Goal: Transaction & Acquisition: Purchase product/service

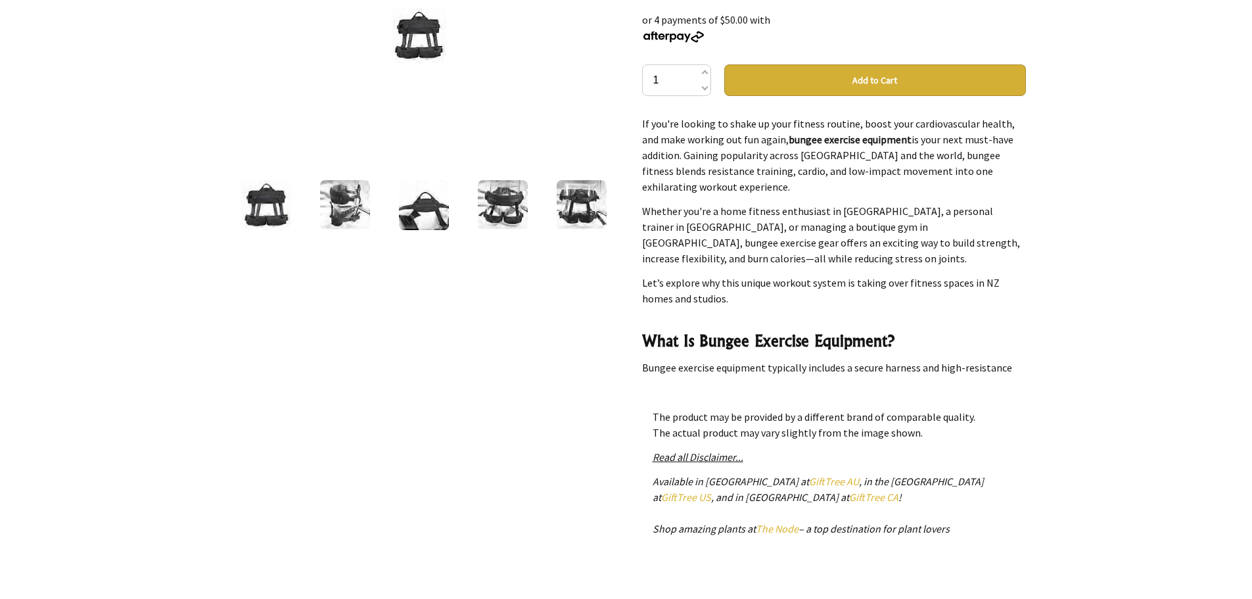
scroll to position [66, 0]
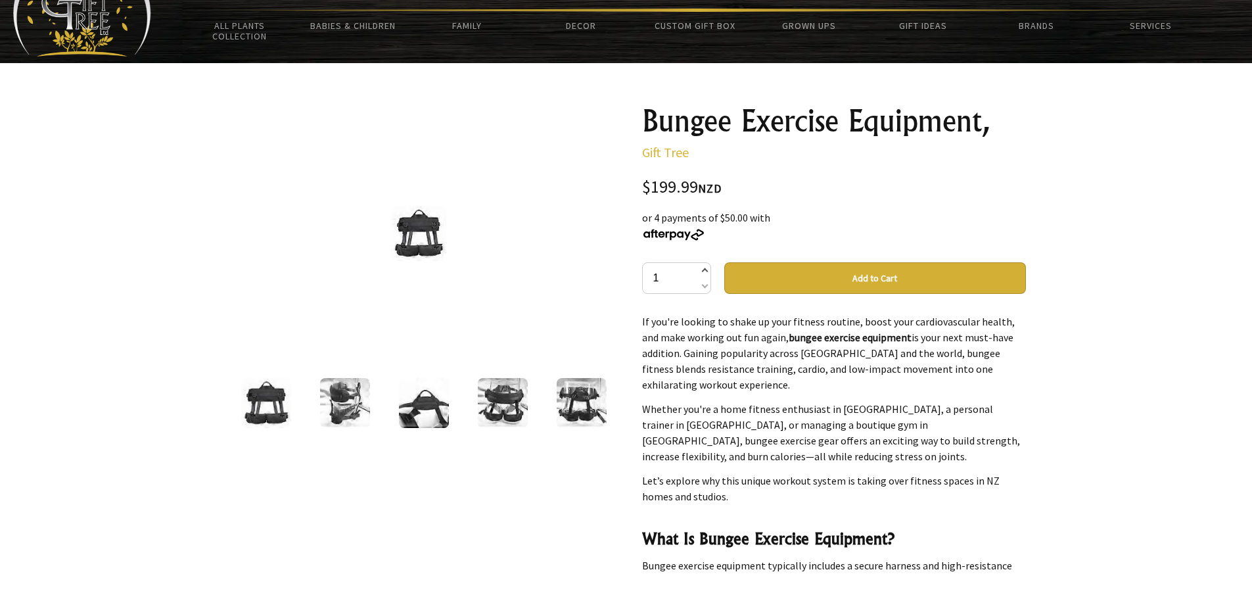
click at [704, 270] on span at bounding box center [704, 272] width 7 height 16
click at [705, 268] on span at bounding box center [704, 272] width 7 height 16
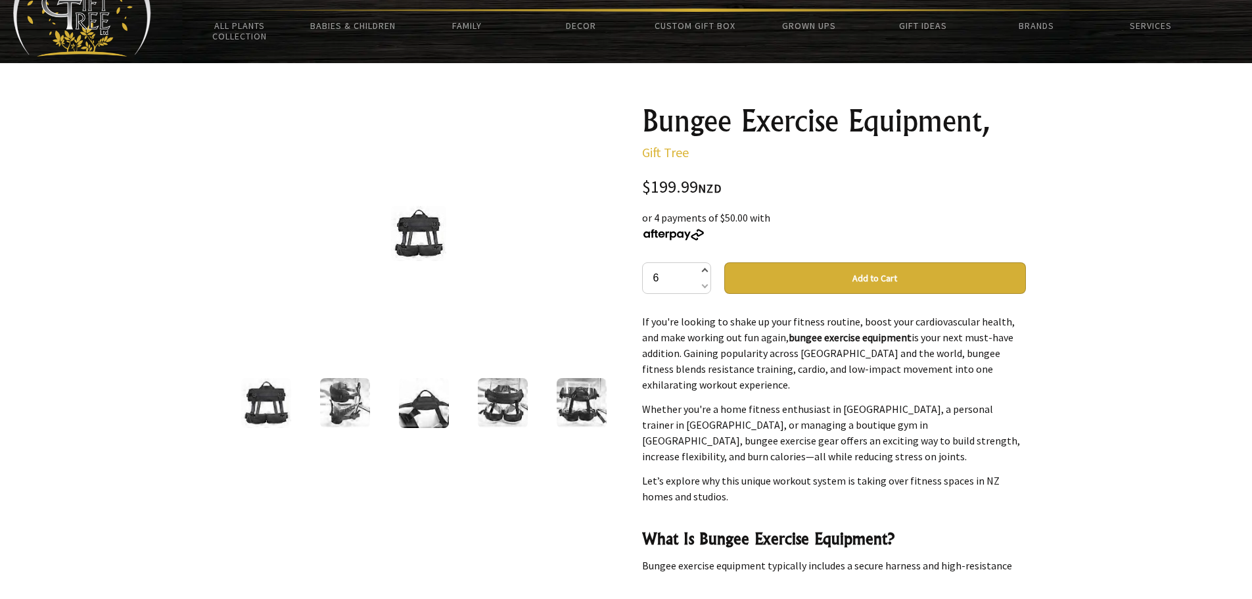
click at [705, 268] on span at bounding box center [704, 272] width 7 height 16
type input "10"
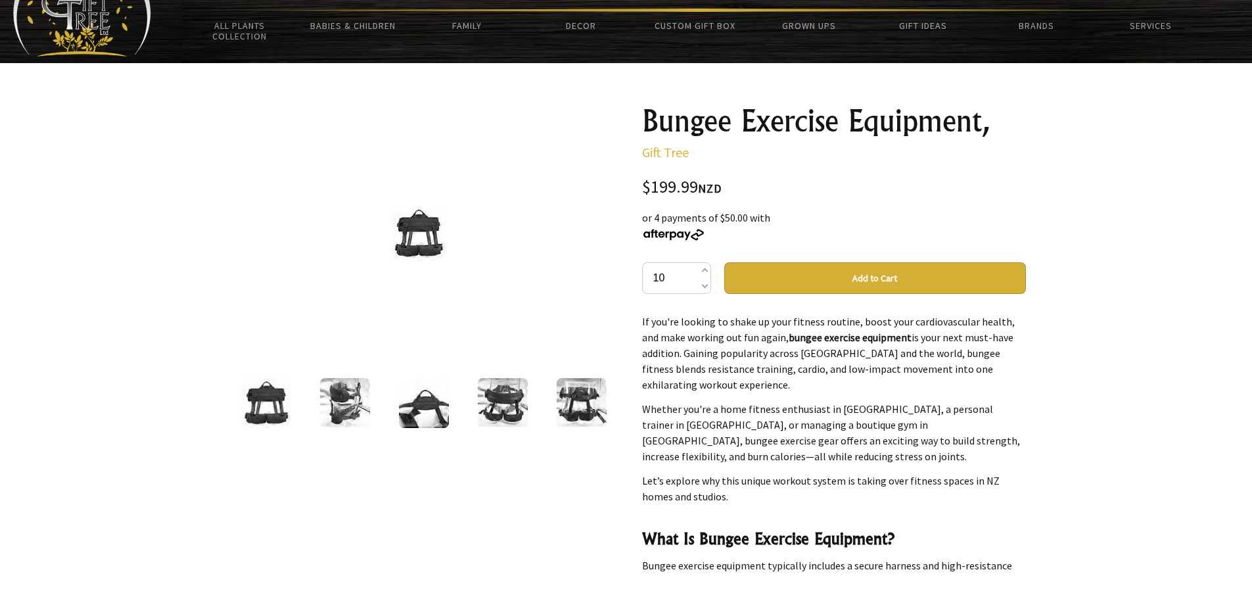
click at [772, 285] on button "Add to Cart" at bounding box center [875, 278] width 302 height 32
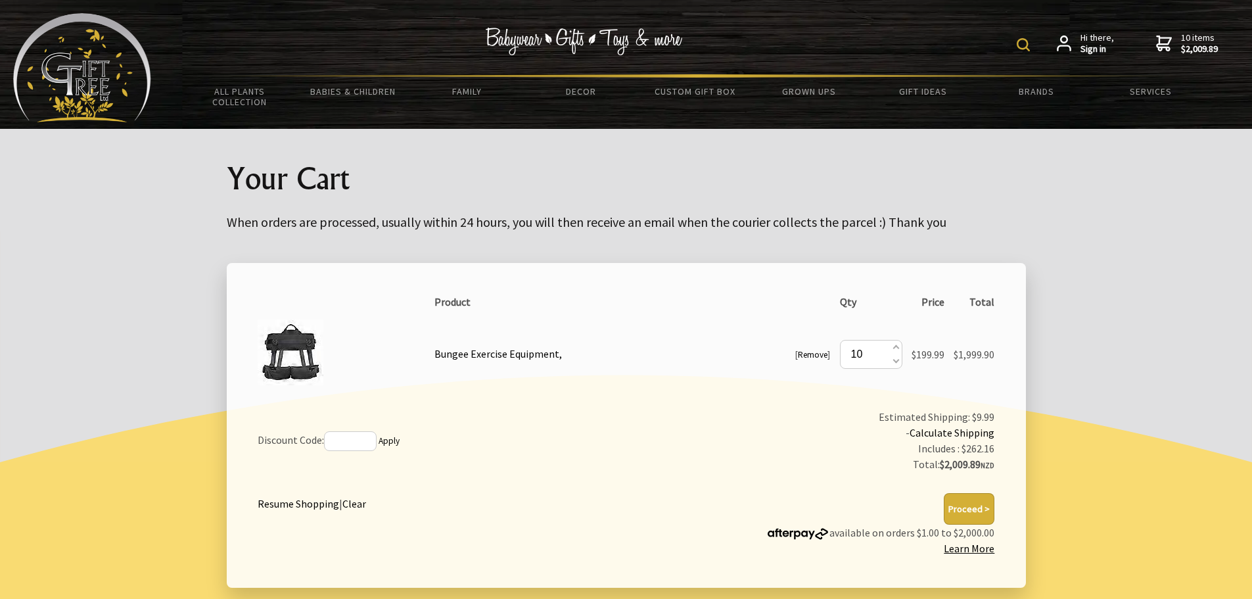
click at [1073, 229] on body "Hi there, Sign in 10 items $2,009.89 All Plants Collection Shop by Category 4" …" at bounding box center [626, 375] width 1252 height 750
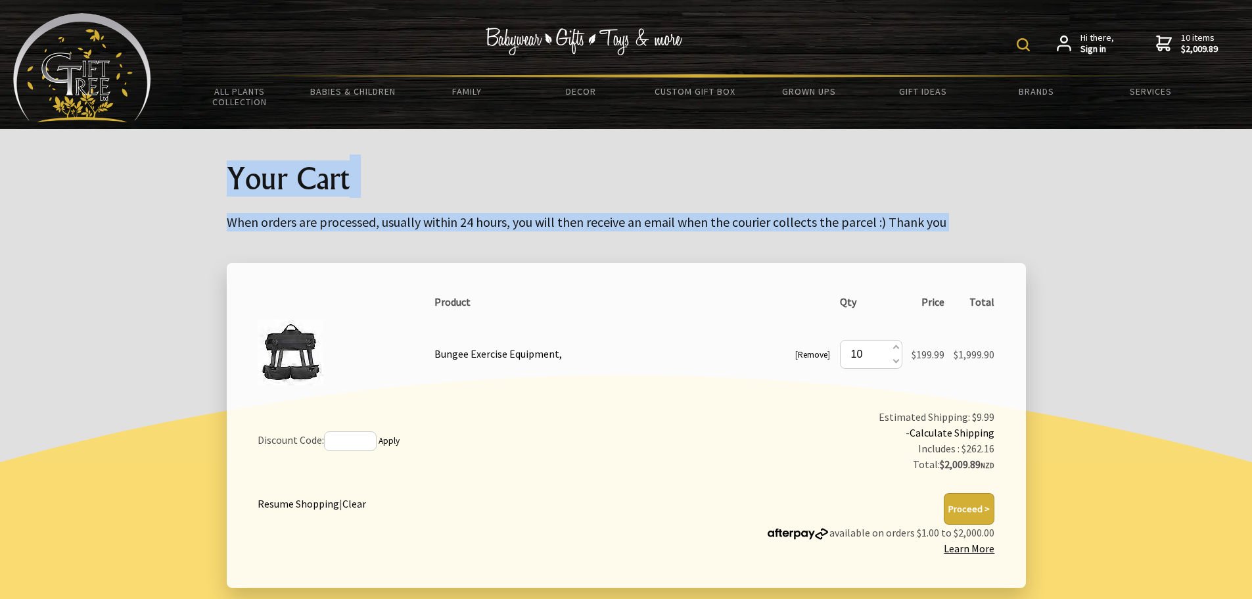
click at [125, 231] on div at bounding box center [626, 448] width 1252 height 435
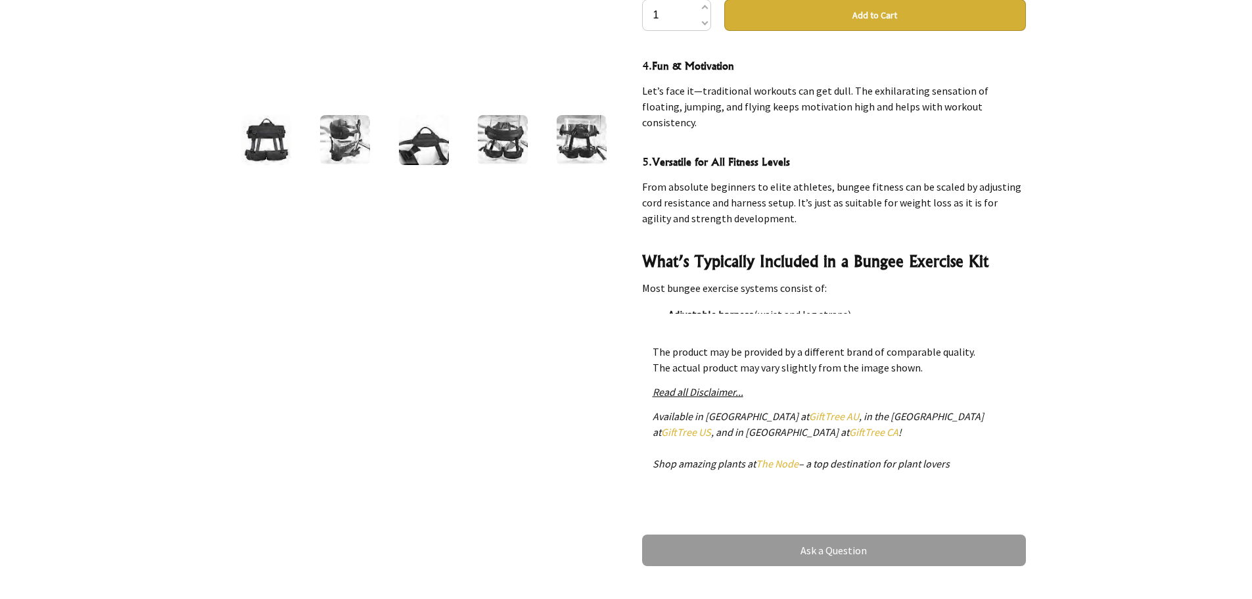
scroll to position [263, 0]
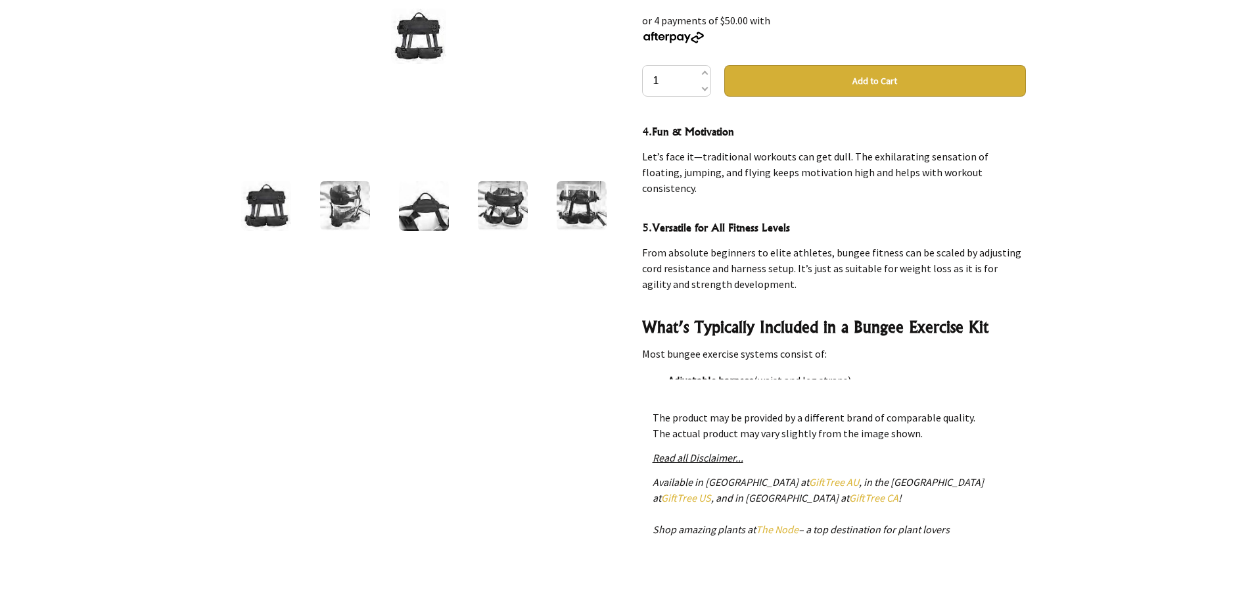
click at [273, 194] on img at bounding box center [266, 206] width 50 height 50
click at [511, 204] on img at bounding box center [503, 206] width 50 height 50
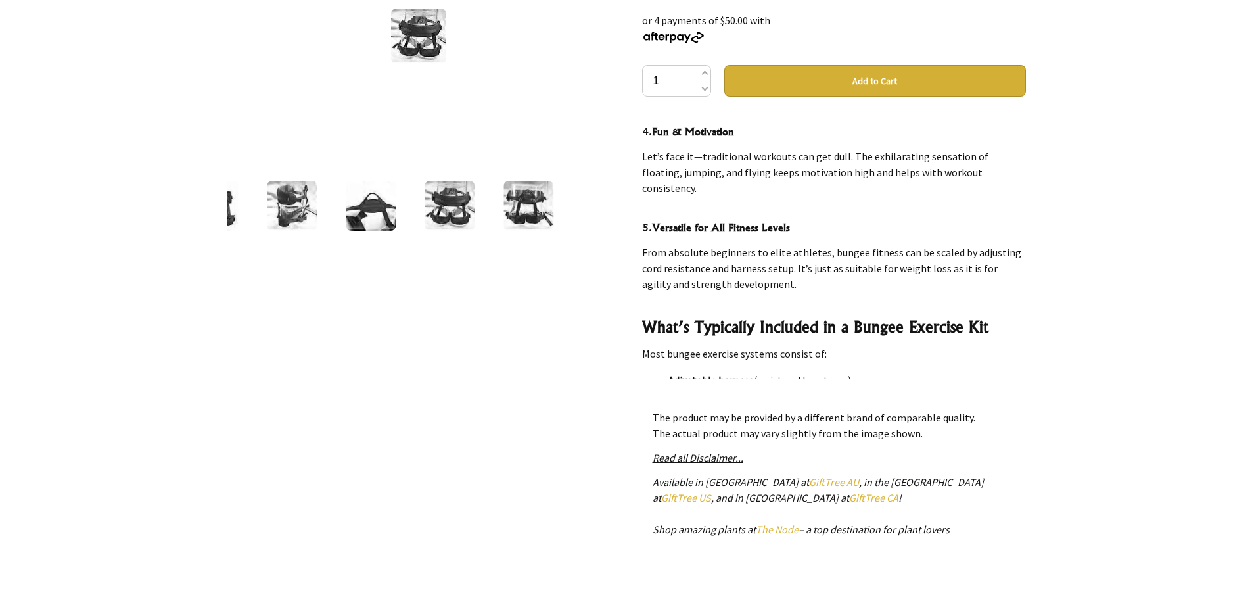
scroll to position [66, 0]
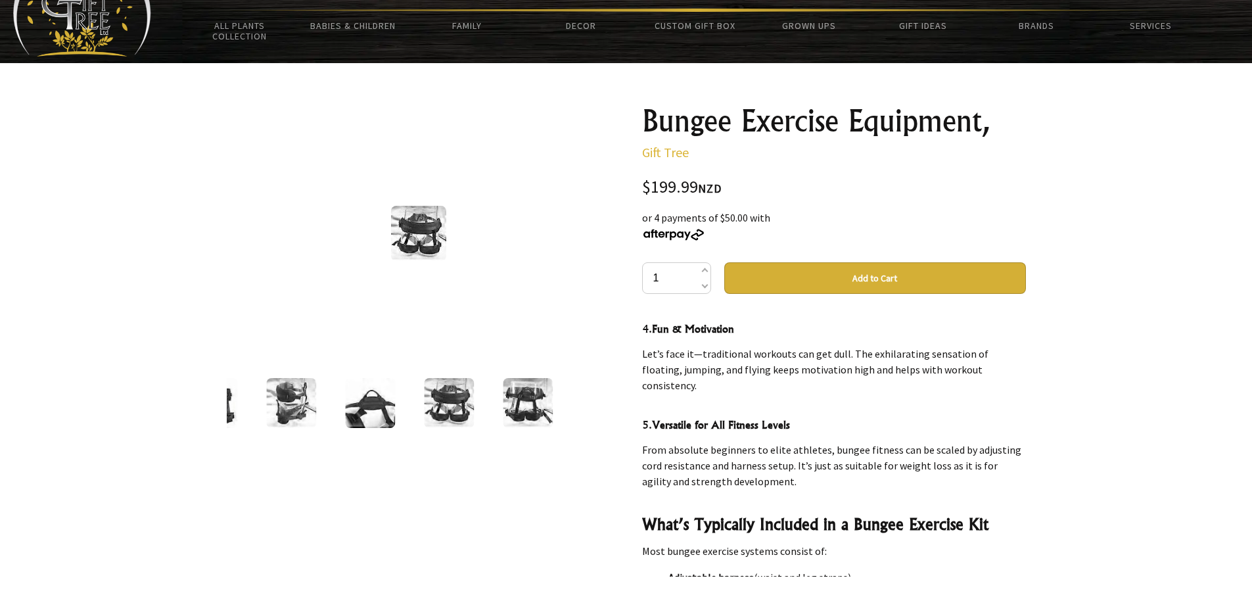
click at [439, 240] on img at bounding box center [418, 233] width 55 height 55
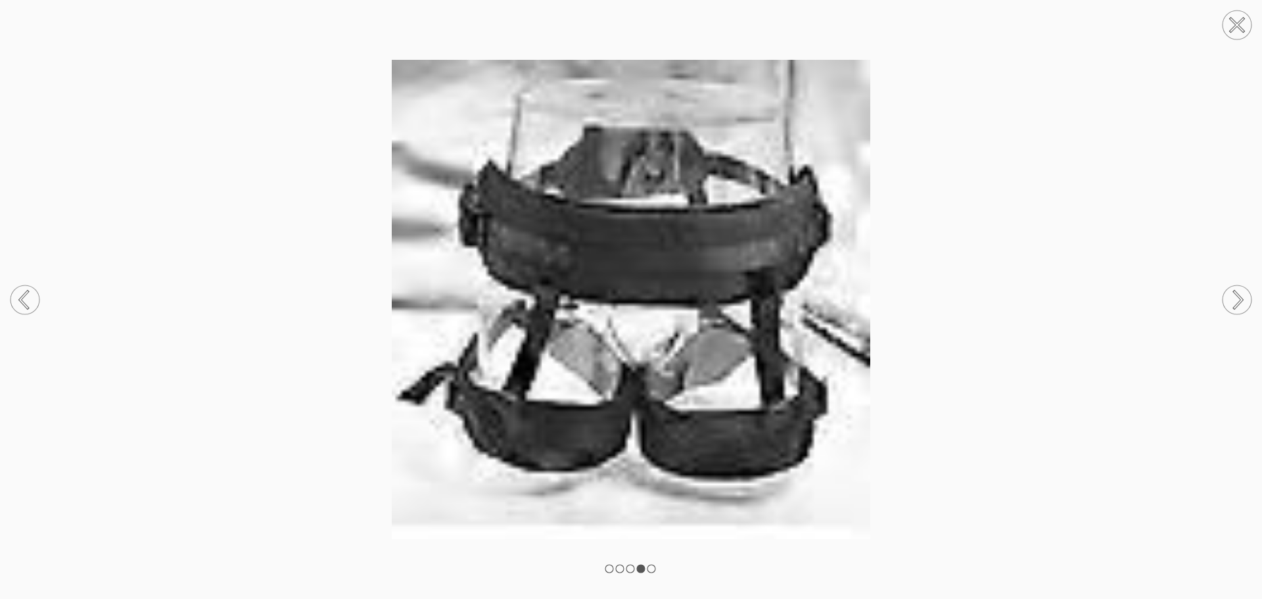
click at [1240, 306] on circle at bounding box center [1237, 299] width 29 height 29
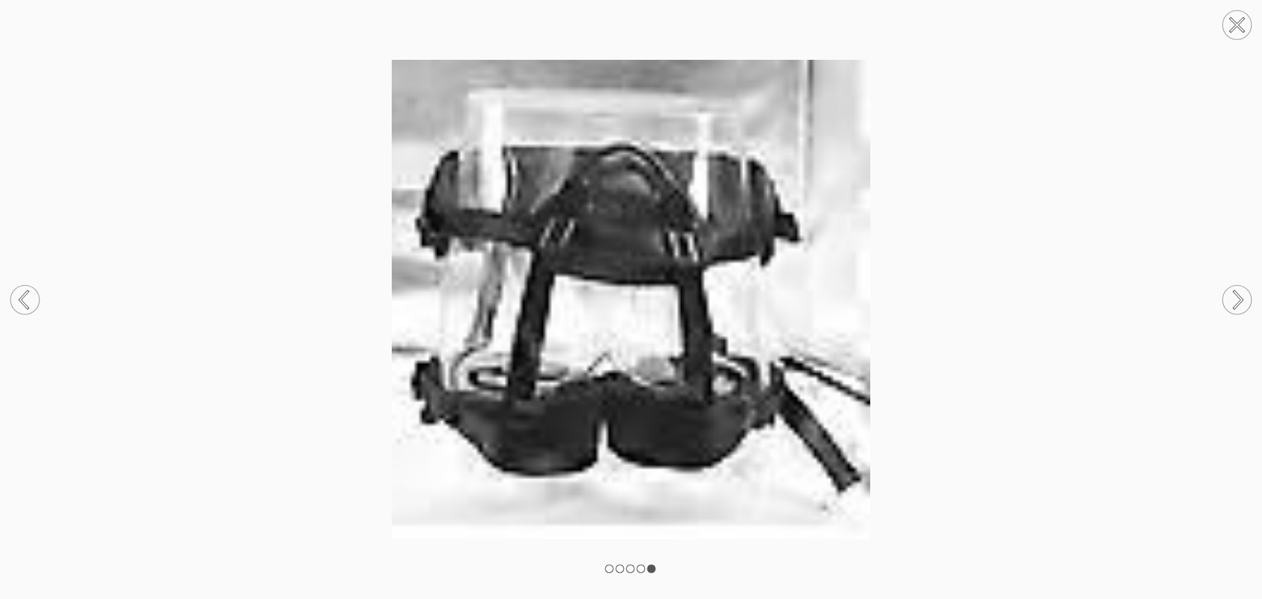
click at [1240, 306] on circle at bounding box center [1237, 299] width 29 height 29
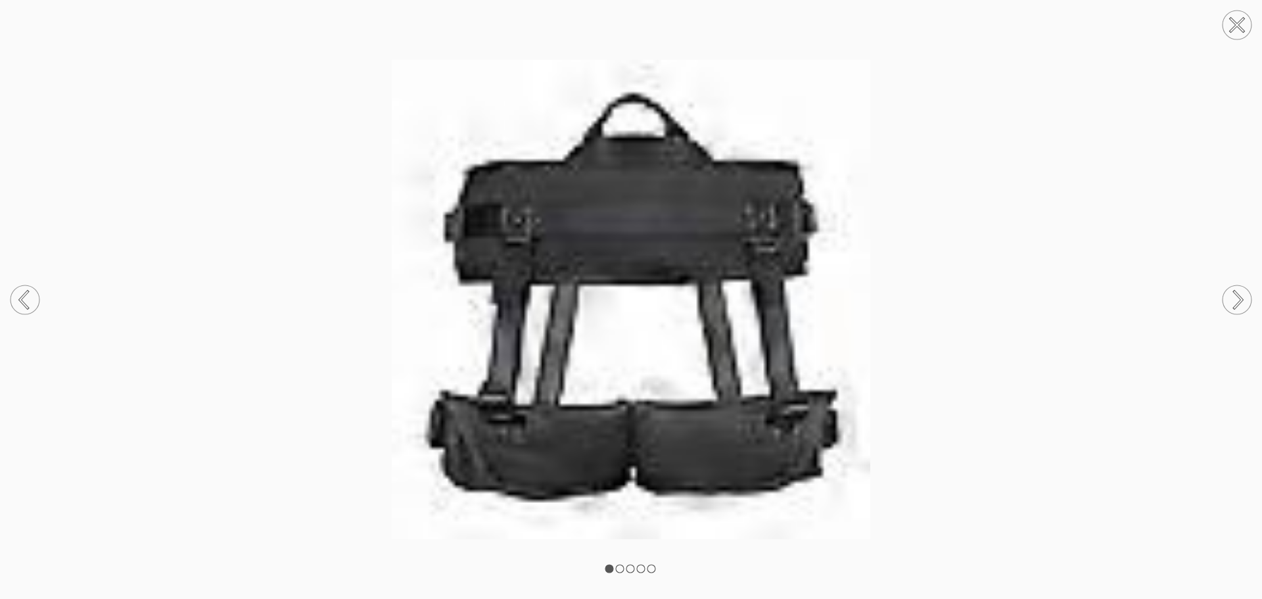
click at [1245, 28] on circle at bounding box center [1237, 25] width 29 height 29
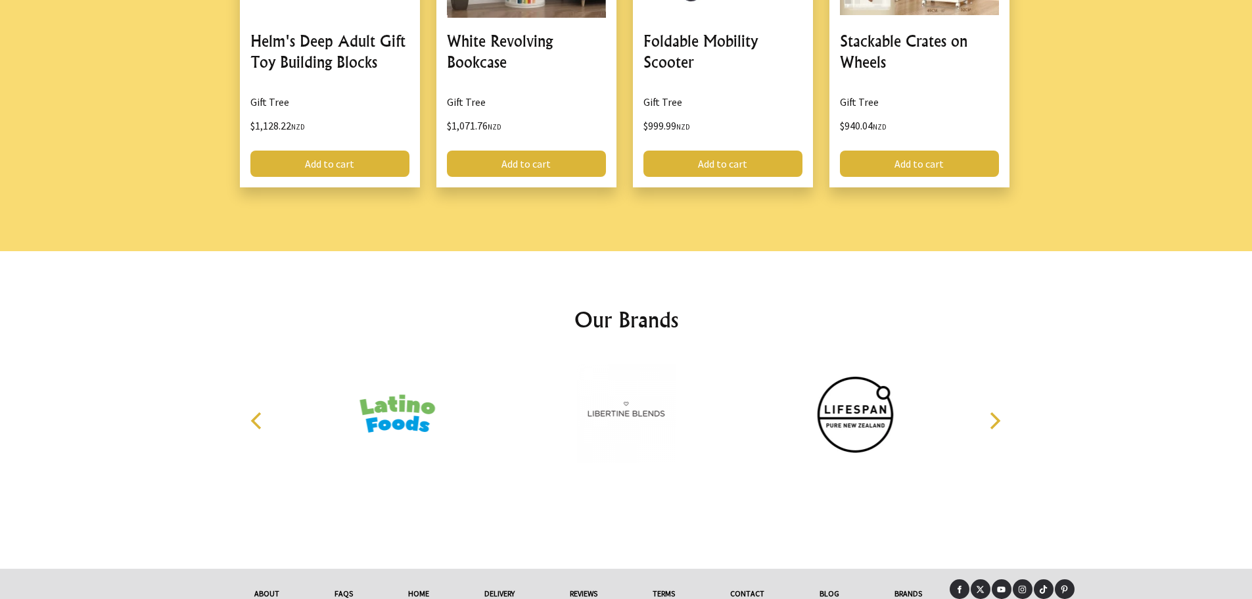
scroll to position [1676, 0]
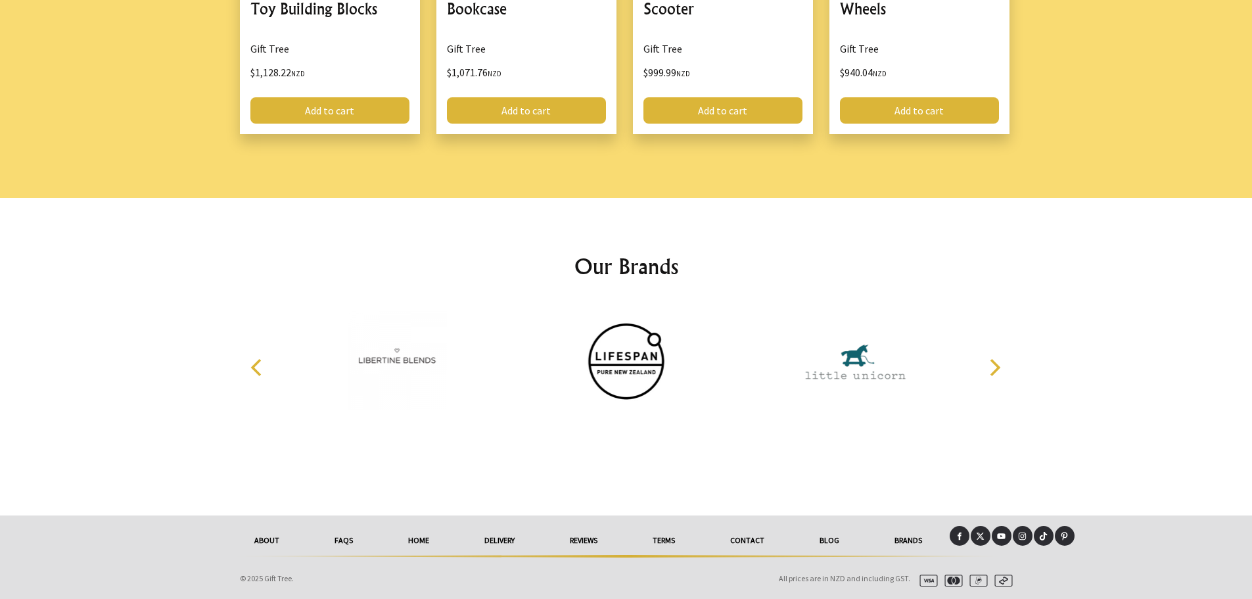
click at [735, 536] on link "Contact" at bounding box center [747, 540] width 89 height 29
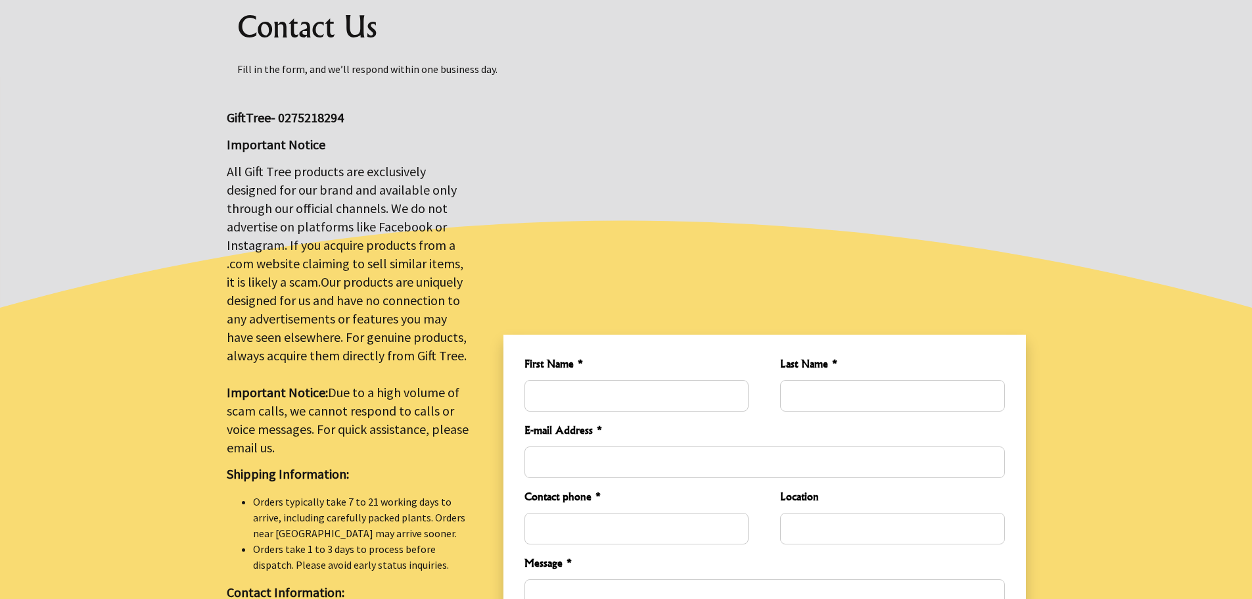
scroll to position [235, 0]
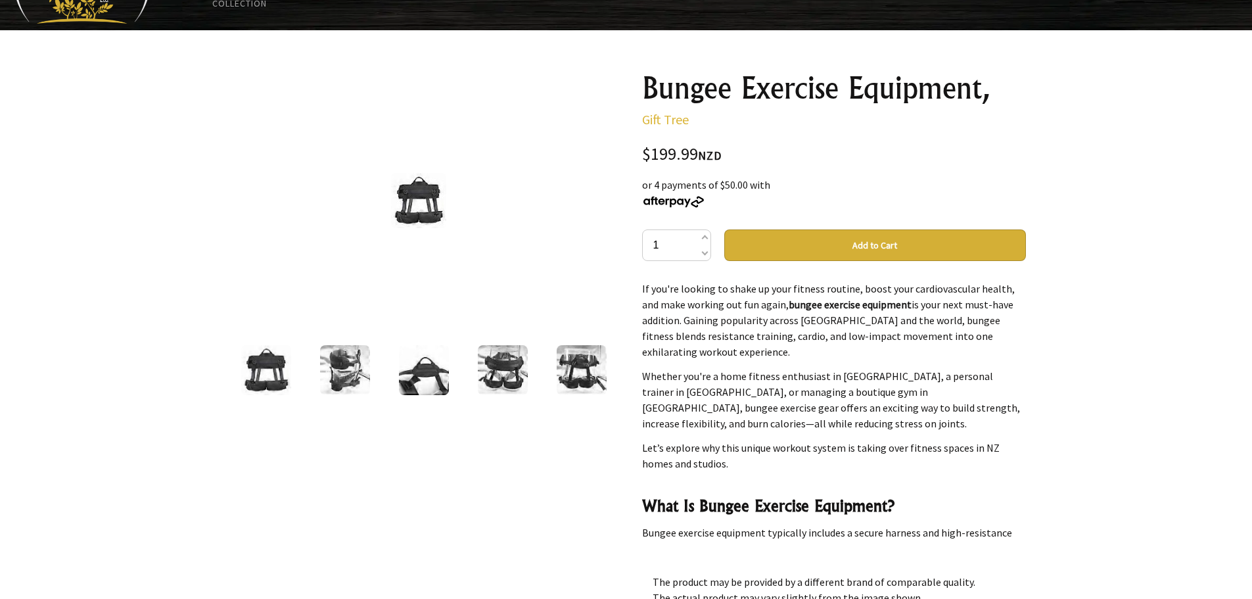
click at [1081, 327] on div at bounding box center [626, 438] width 1252 height 816
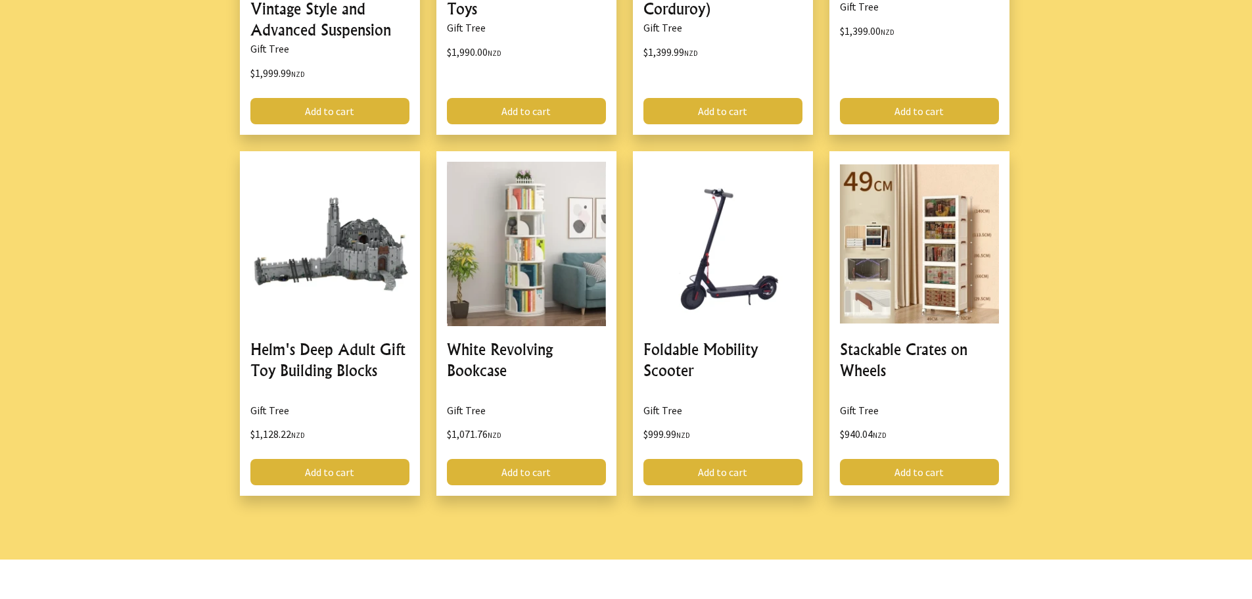
scroll to position [1676, 0]
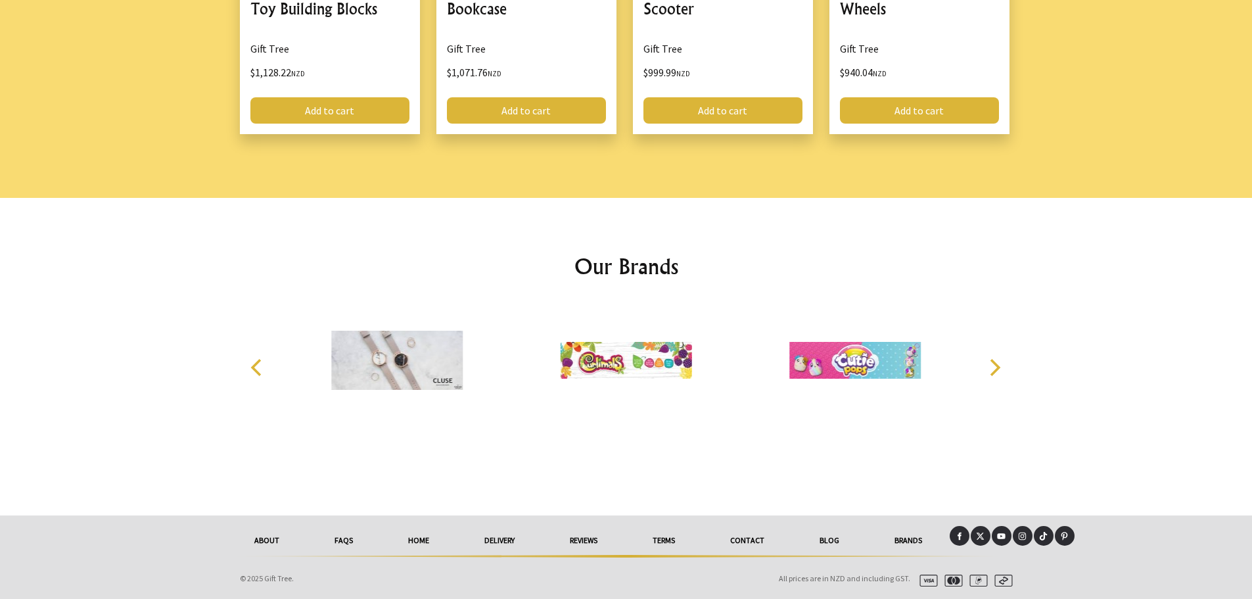
drag, startPoint x: 734, startPoint y: 537, endPoint x: 822, endPoint y: 523, distance: 88.6
click at [734, 537] on link "Contact" at bounding box center [747, 540] width 89 height 29
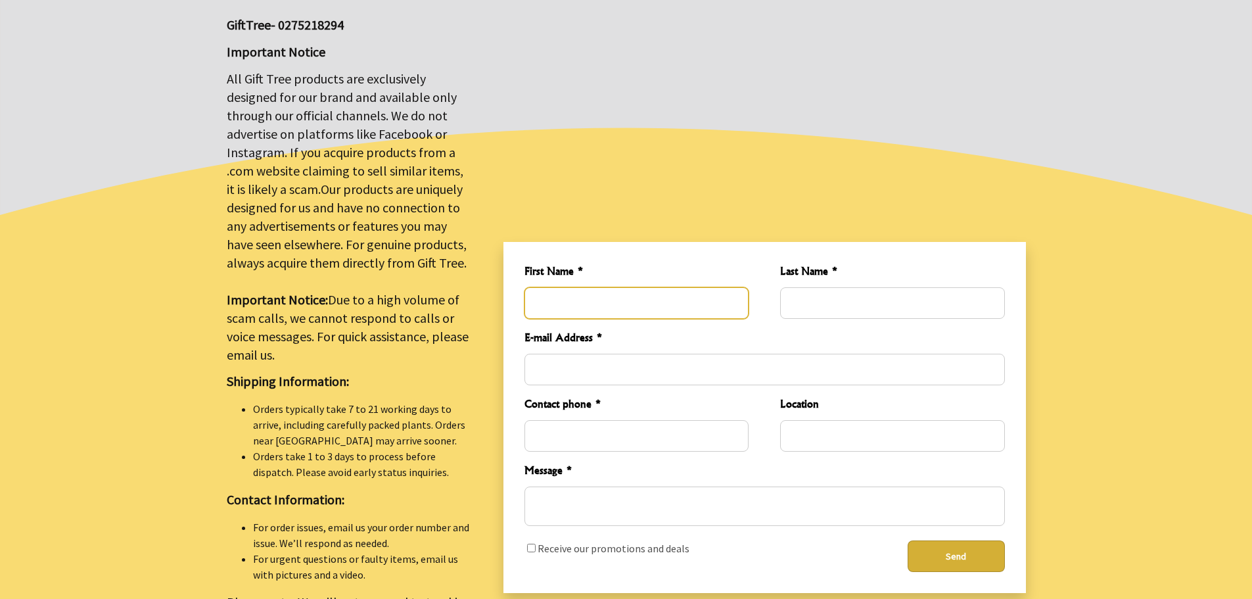
click at [555, 301] on input "First Name *" at bounding box center [637, 303] width 224 height 32
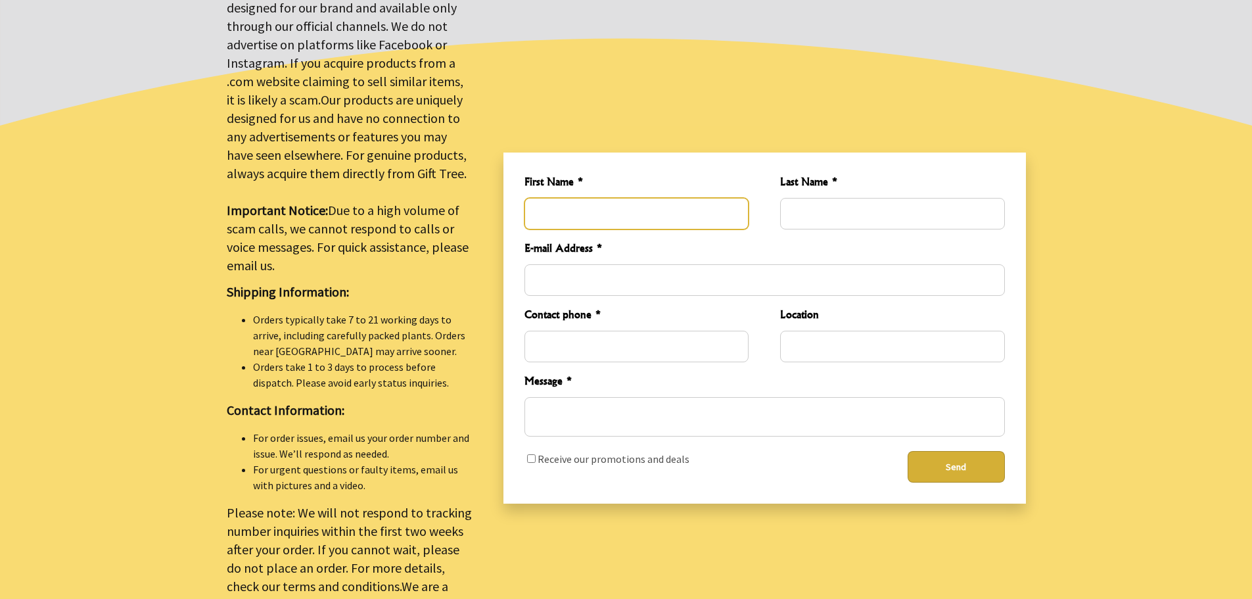
scroll to position [329, 0]
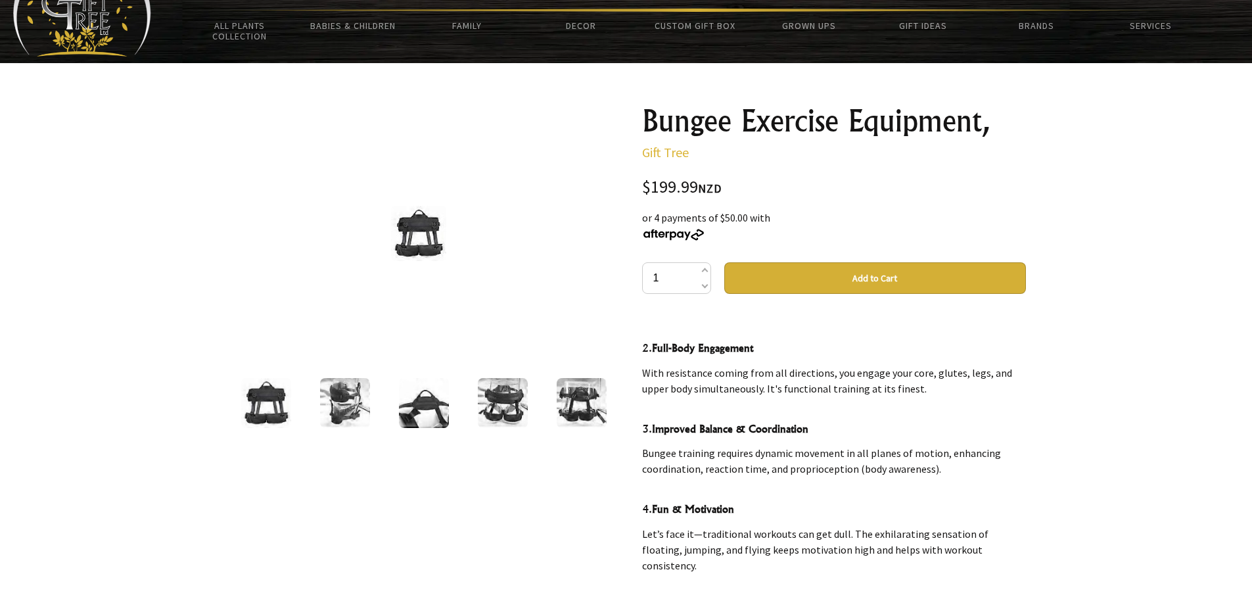
scroll to position [526, 0]
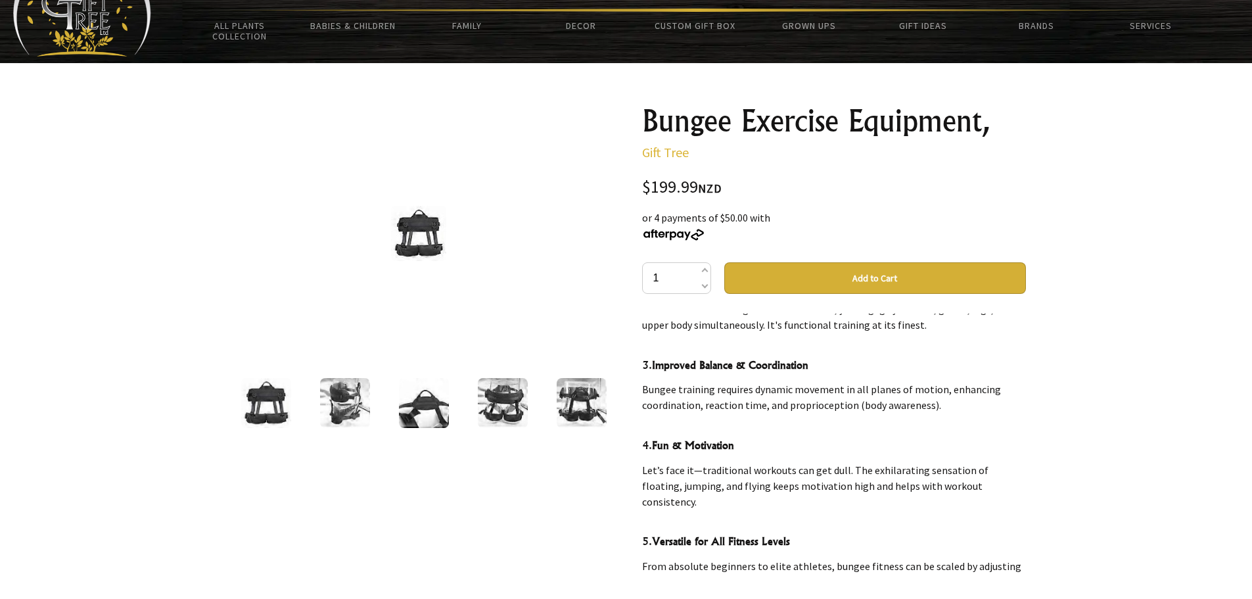
click at [1147, 355] on div at bounding box center [626, 471] width 1252 height 816
